Goal: Task Accomplishment & Management: Use online tool/utility

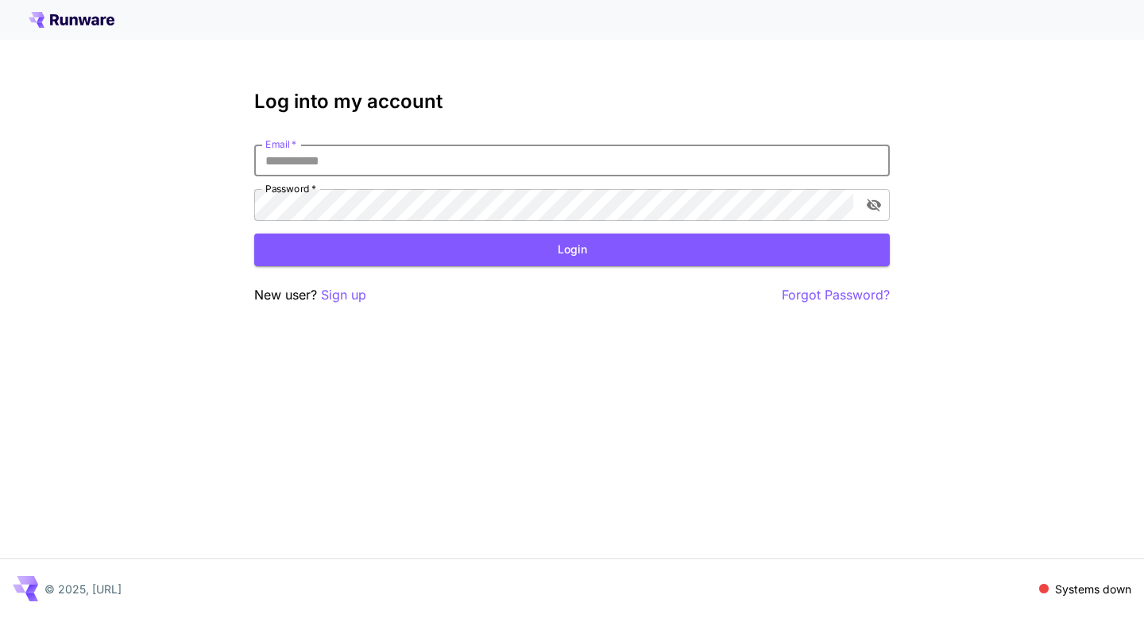
type input "**********"
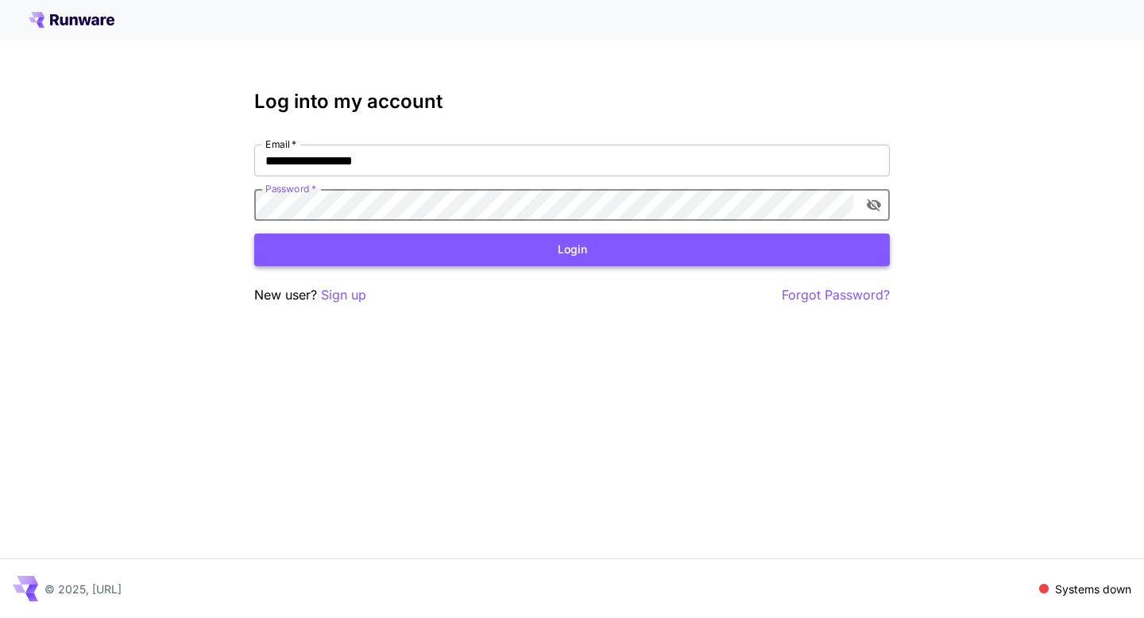
click at [568, 250] on button "Login" at bounding box center [572, 250] width 636 height 33
click at [565, 248] on button "Login" at bounding box center [572, 250] width 636 height 33
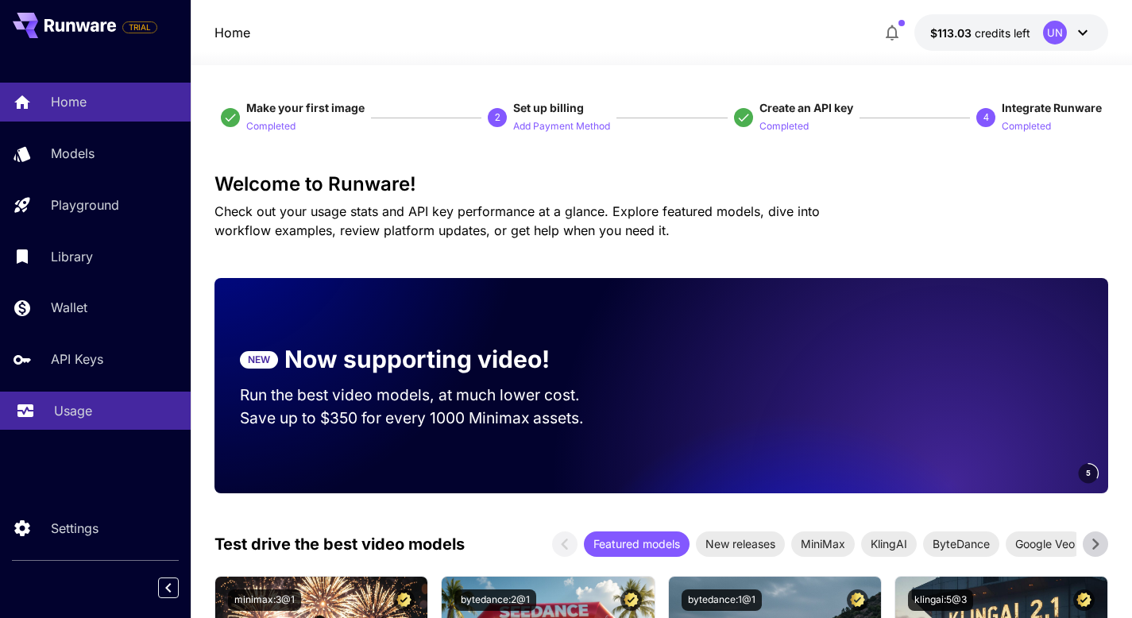
click at [66, 416] on p "Usage" at bounding box center [73, 410] width 38 height 19
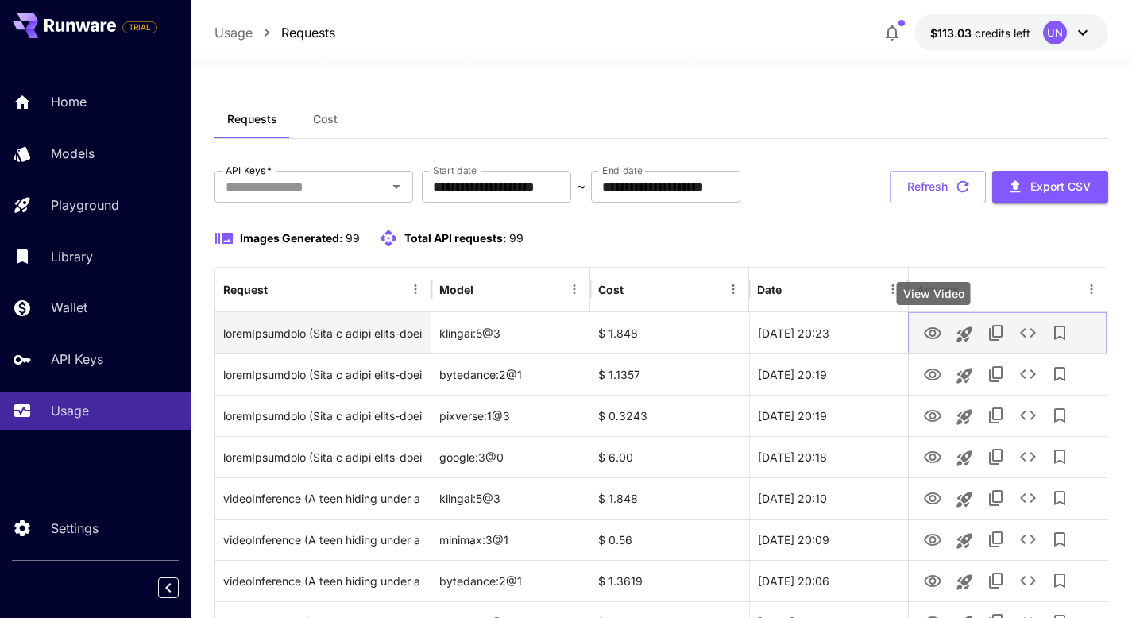
click at [935, 342] on icon "View Video" at bounding box center [932, 333] width 19 height 19
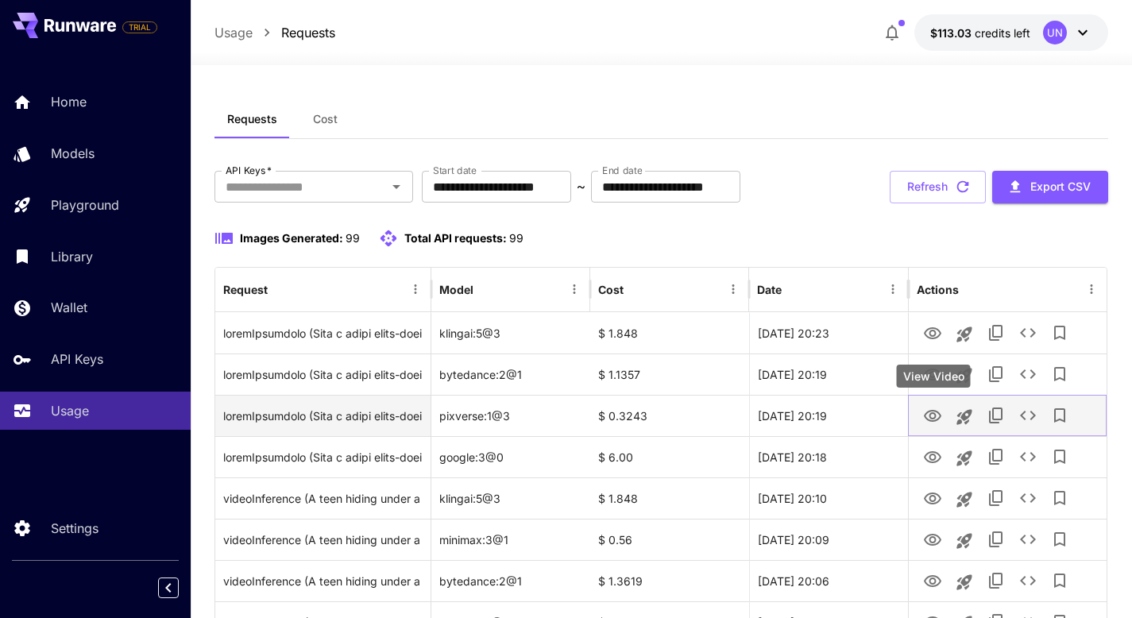
click at [941, 416] on icon "View Video" at bounding box center [932, 416] width 19 height 19
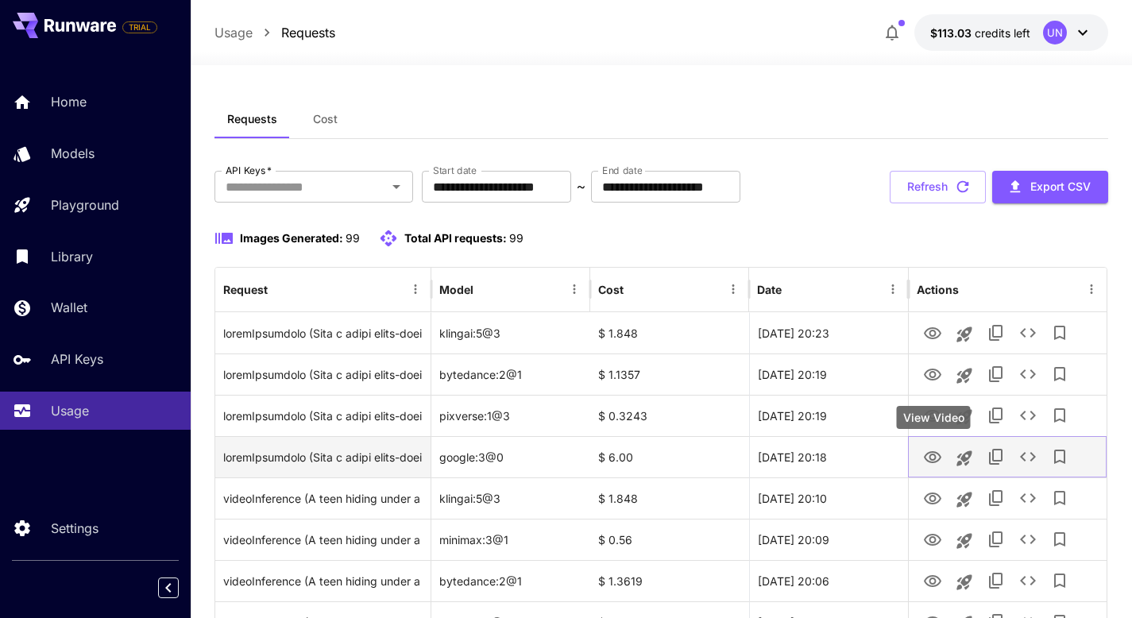
click at [934, 452] on icon "View Video" at bounding box center [932, 457] width 17 height 12
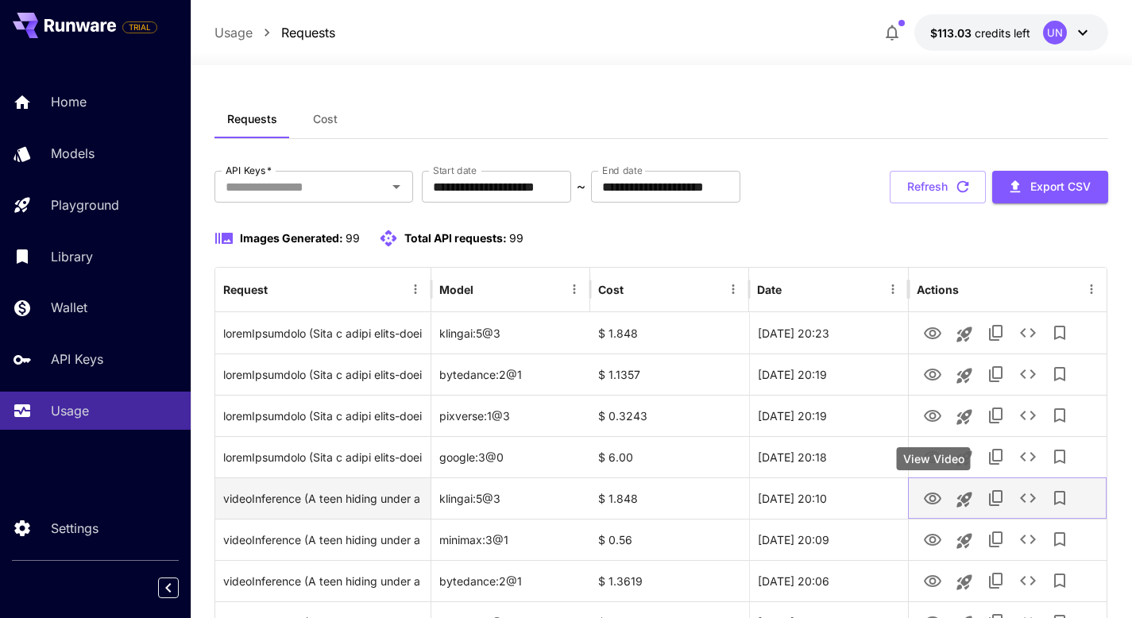
click at [933, 501] on icon "View Video" at bounding box center [932, 499] width 17 height 12
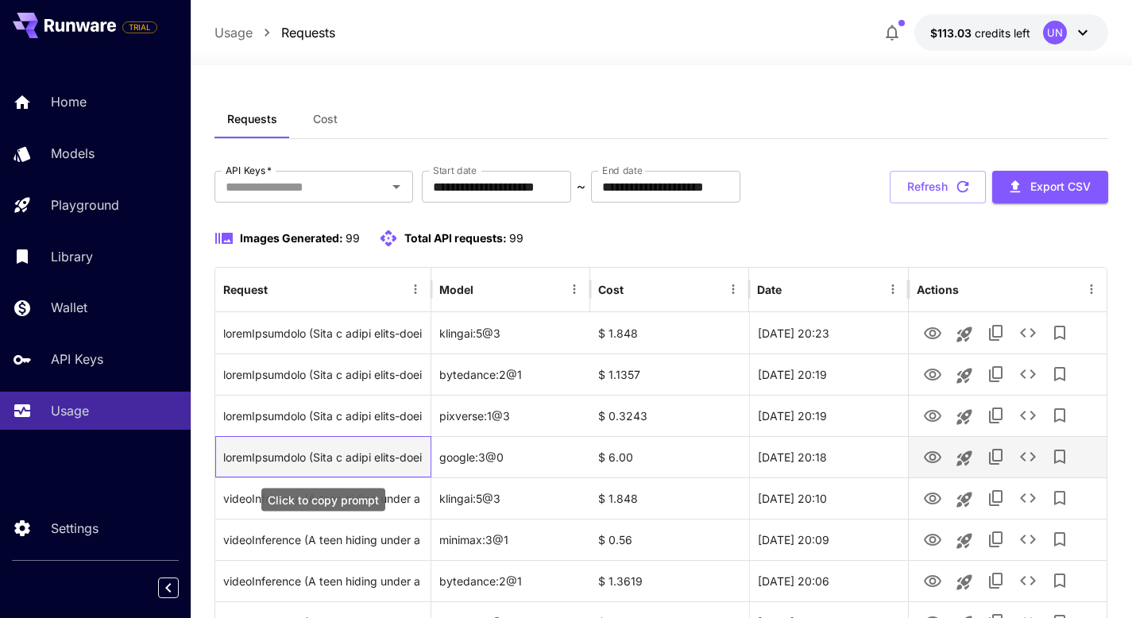
click at [350, 453] on div "Click to copy prompt" at bounding box center [323, 457] width 200 height 41
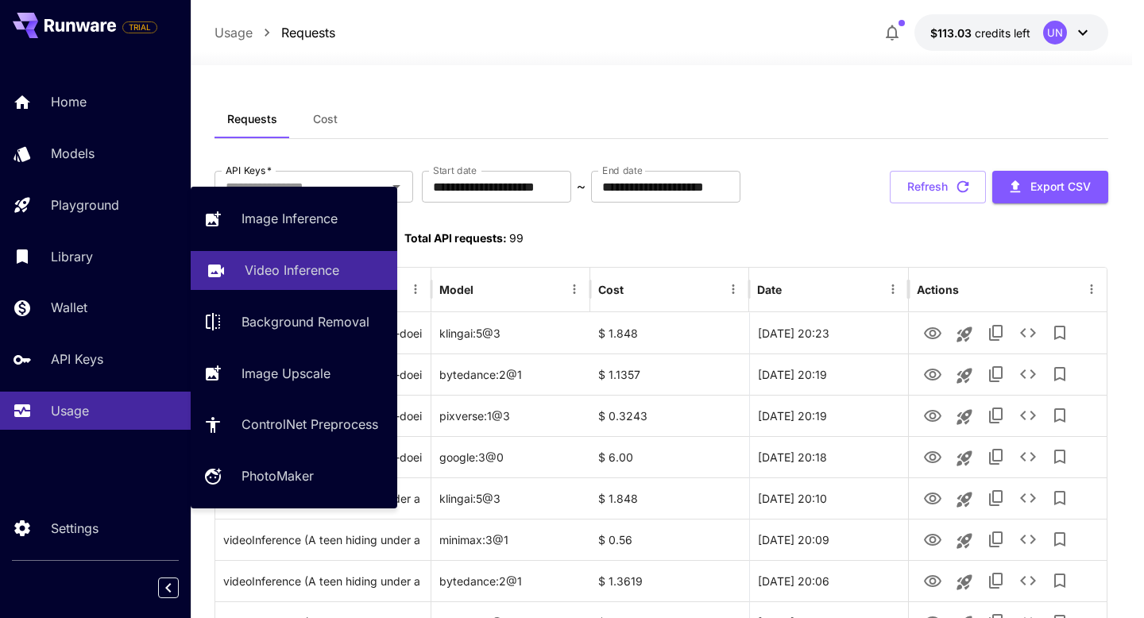
click at [298, 253] on link "Video Inference" at bounding box center [294, 270] width 207 height 39
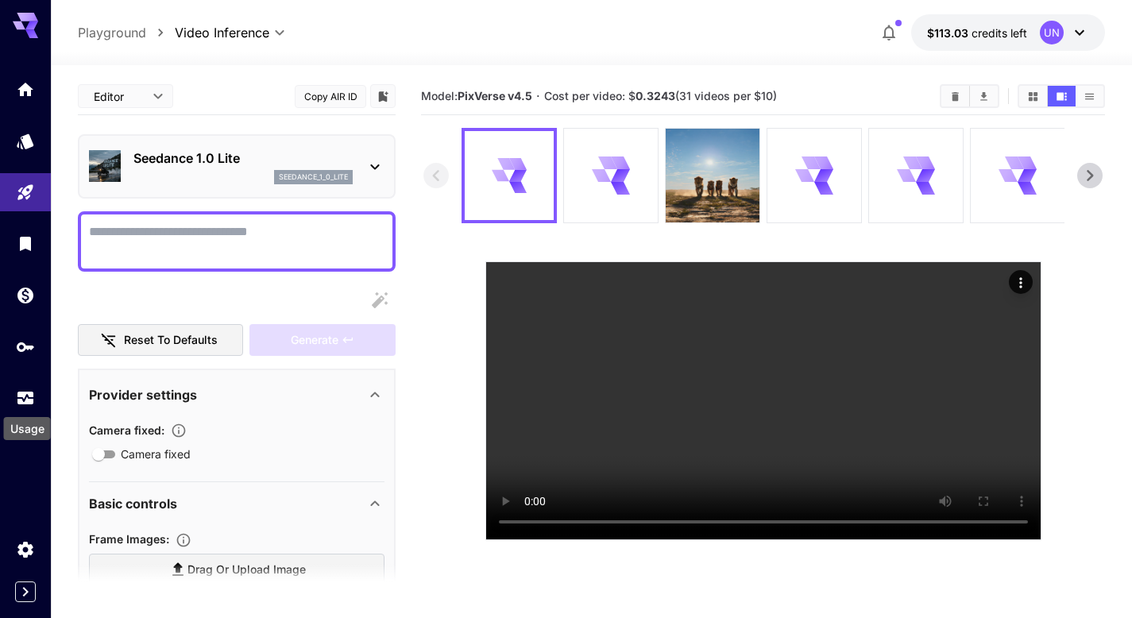
click at [216, 168] on div "Seedance 1.0 Lite seedance_1_0_lite" at bounding box center [242, 167] width 219 height 36
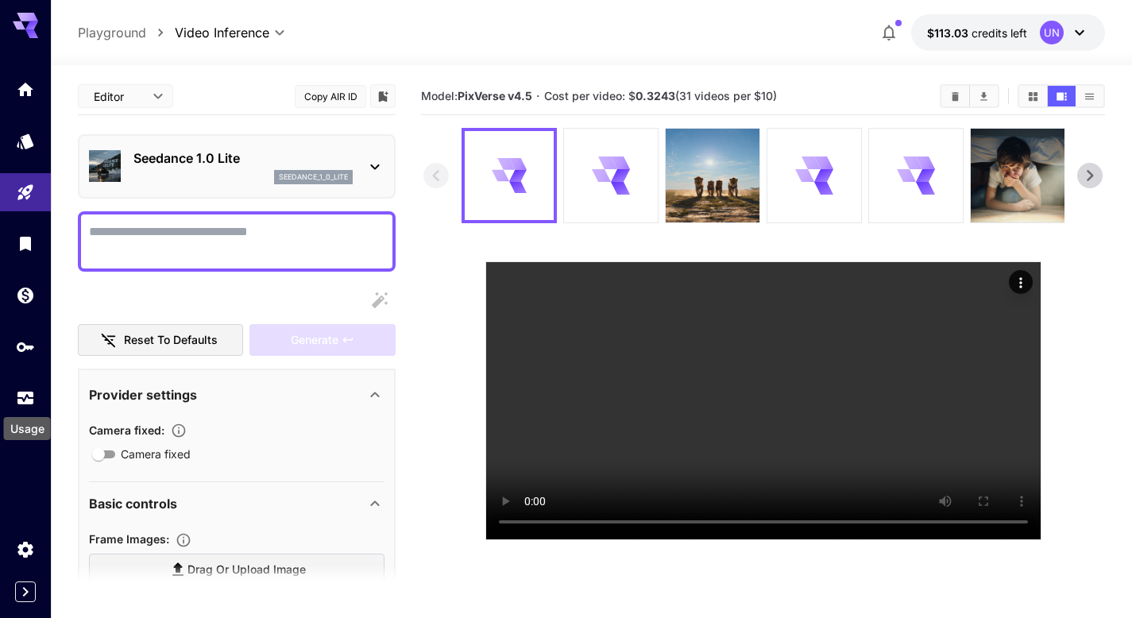
click at [373, 164] on div at bounding box center [566, 309] width 1132 height 618
